Goal: Information Seeking & Learning: Learn about a topic

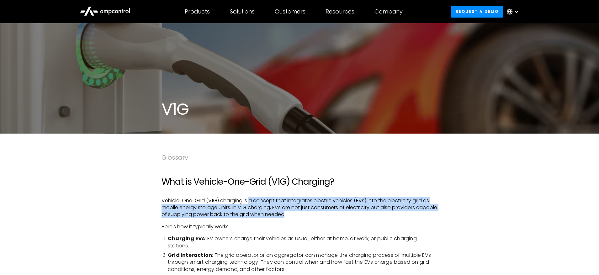
drag, startPoint x: 251, startPoint y: 200, endPoint x: 308, endPoint y: 221, distance: 61.4
click at [307, 217] on p "Vehicle-One-Grid (V1G) charging is a concept that integrates electric vehicles …" at bounding box center [300, 207] width 276 height 21
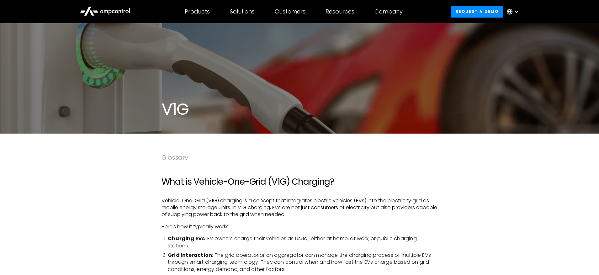
click at [310, 227] on p "Here's how it typically works:" at bounding box center [300, 226] width 276 height 7
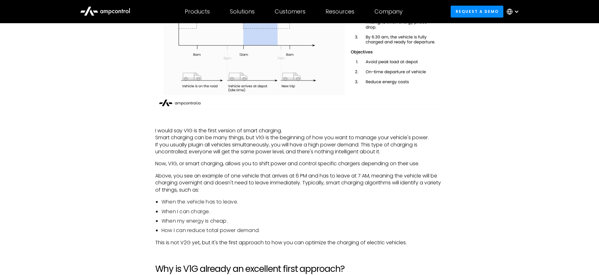
scroll to position [752, 0]
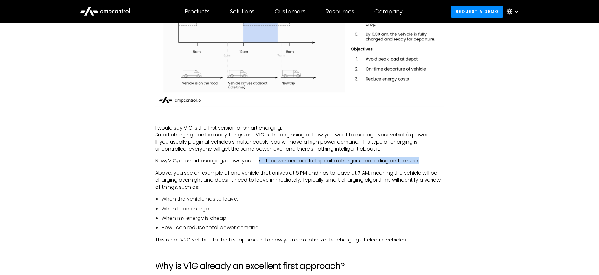
drag, startPoint x: 261, startPoint y: 162, endPoint x: 422, endPoint y: 161, distance: 161.2
click at [422, 161] on p "Now, V1G, or smart charging, allows you to shift power and control specific cha…" at bounding box center [299, 160] width 289 height 7
copy p "shift power and control specific chargers depending on their use."
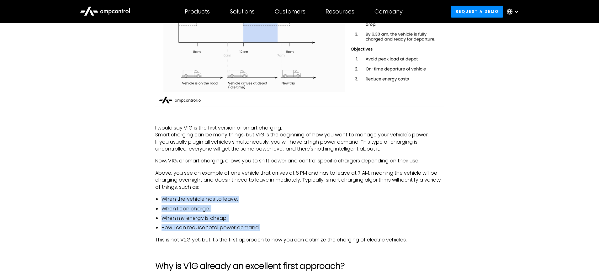
drag, startPoint x: 161, startPoint y: 199, endPoint x: 266, endPoint y: 230, distance: 109.0
click at [267, 230] on ul "When the vehicle has to leave. When I can charge. When my energy is cheap. How …" at bounding box center [299, 214] width 289 height 36
copy ul "When the vehicle has to leave. When I can charge. When my energy is cheap. How …"
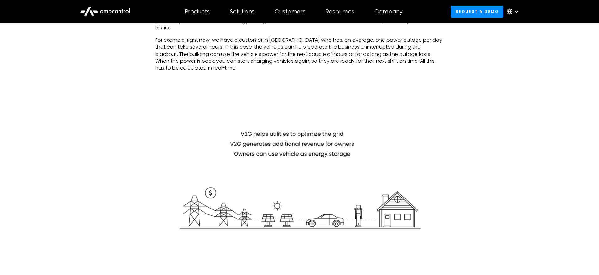
scroll to position [2059, 0]
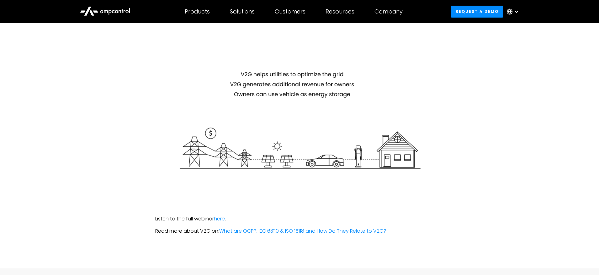
click at [239, 67] on img at bounding box center [299, 114] width 289 height 144
